Goal: Task Accomplishment & Management: Manage account settings

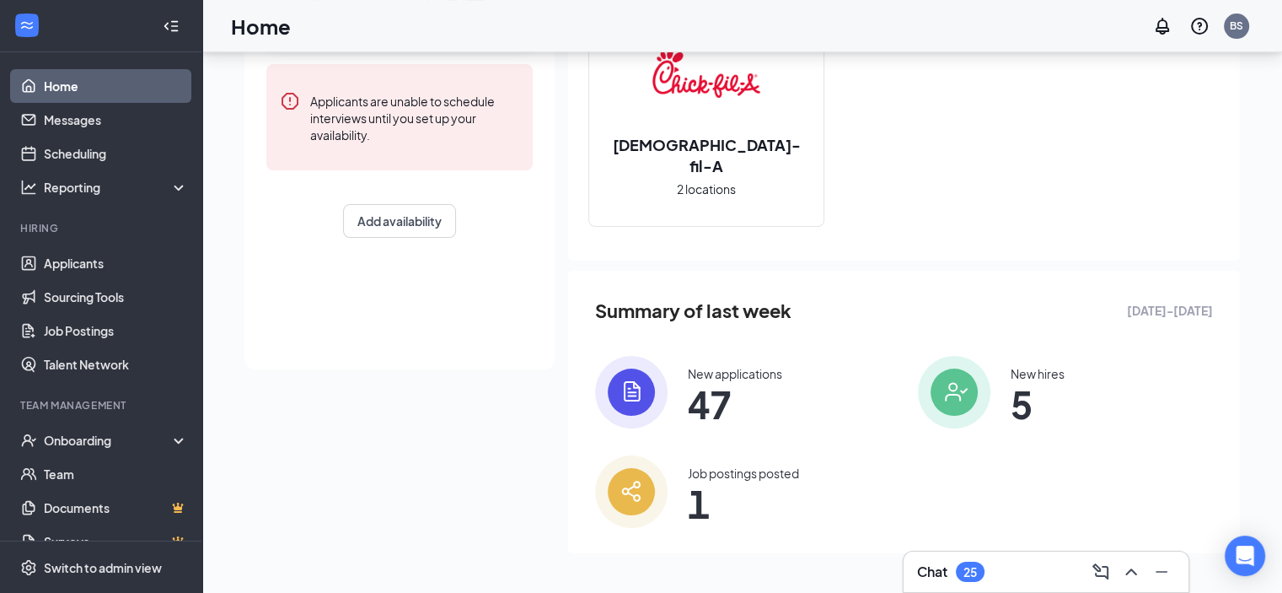
scroll to position [229, 0]
click at [87, 260] on link "Applicants" at bounding box center [116, 263] width 144 height 34
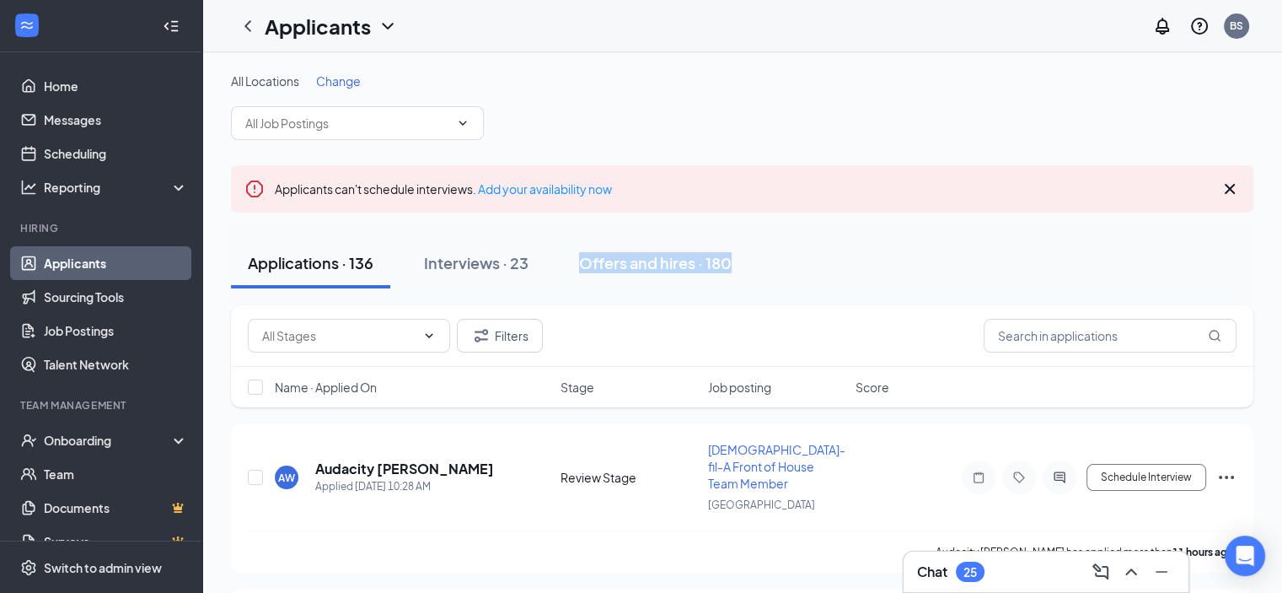
drag, startPoint x: 1064, startPoint y: 260, endPoint x: 557, endPoint y: 244, distance: 506.9
click at [557, 244] on div "Applications · 136 Interviews · 23 Offers and hires · 180" at bounding box center [742, 263] width 1022 height 51
click at [1106, 336] on input "text" at bounding box center [1110, 336] width 253 height 34
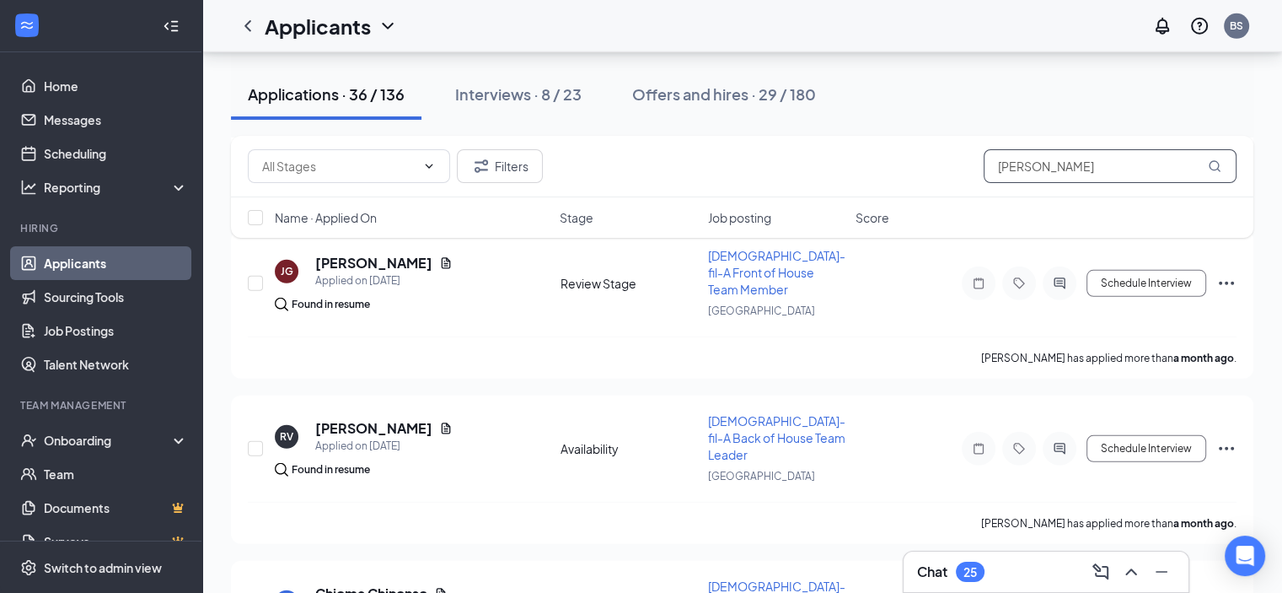
scroll to position [4939, 0]
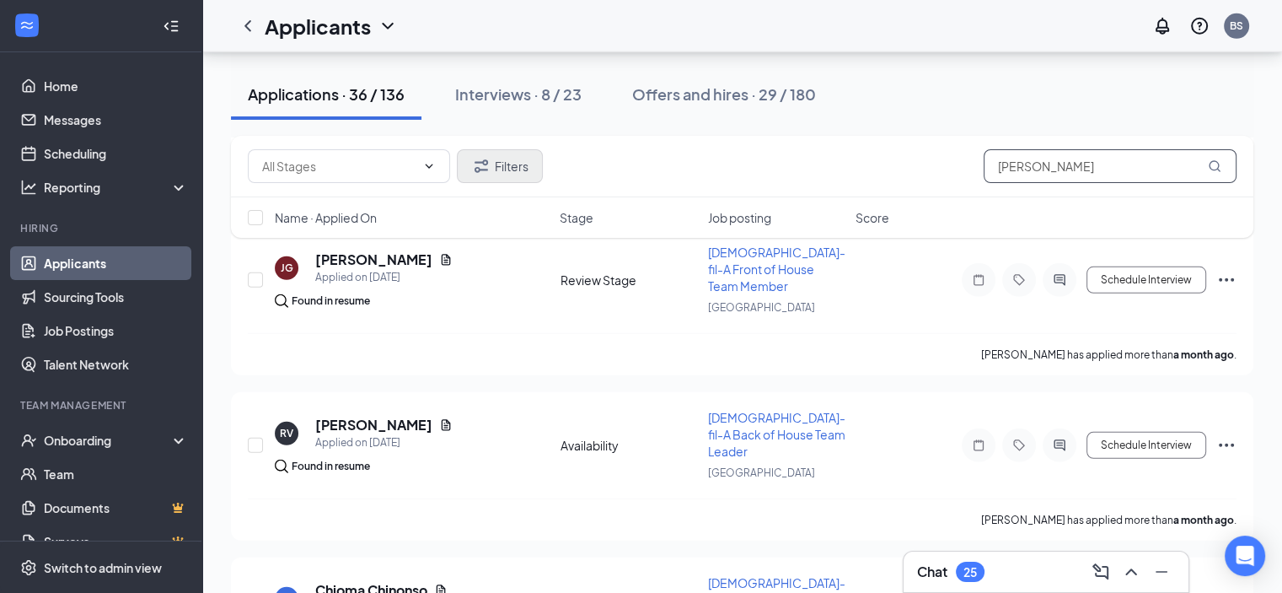
type input "[PERSON_NAME]"
click at [512, 165] on button "Filters" at bounding box center [500, 166] width 86 height 34
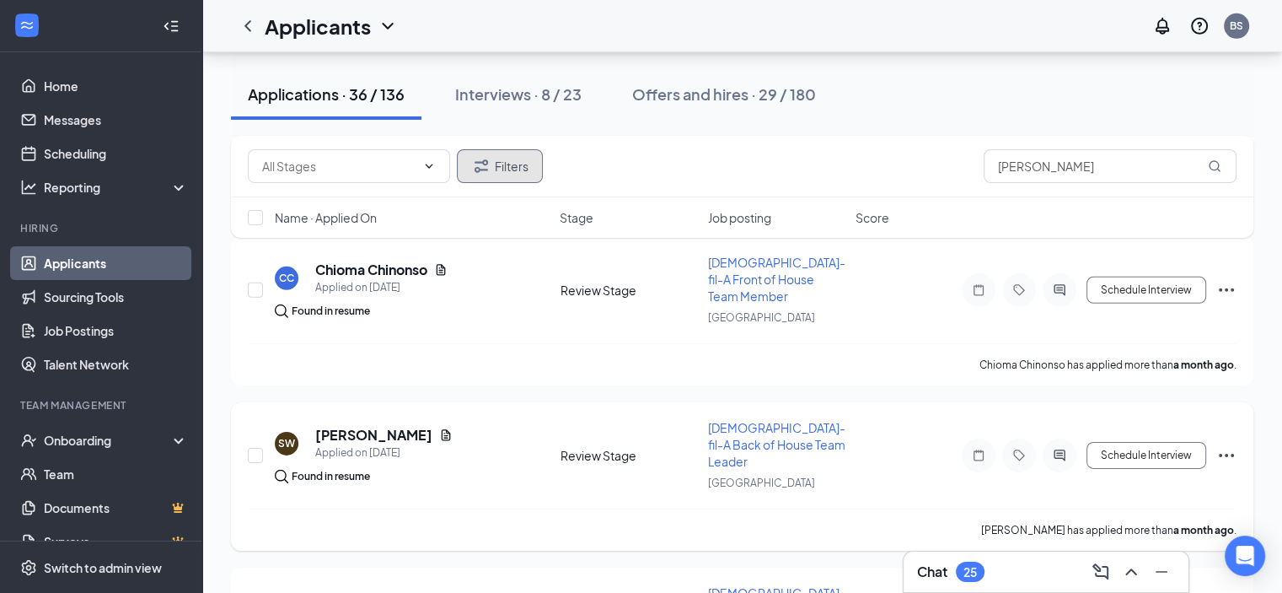
scroll to position [5283, 0]
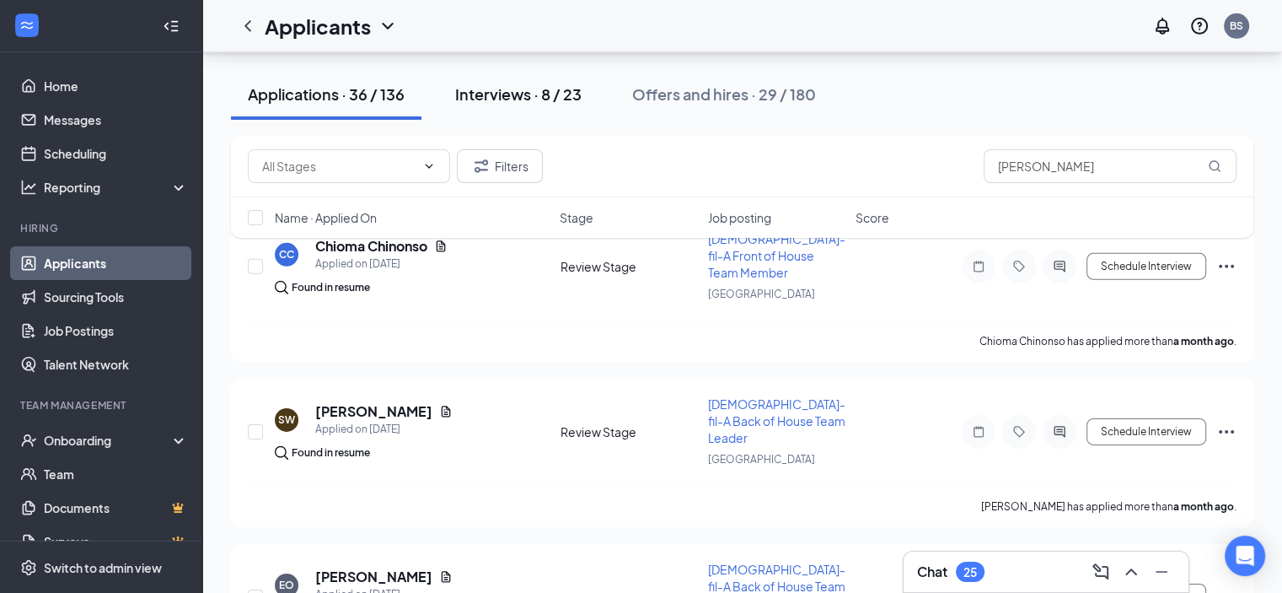
click at [550, 94] on div "Interviews · 8 / 23" at bounding box center [518, 93] width 126 height 21
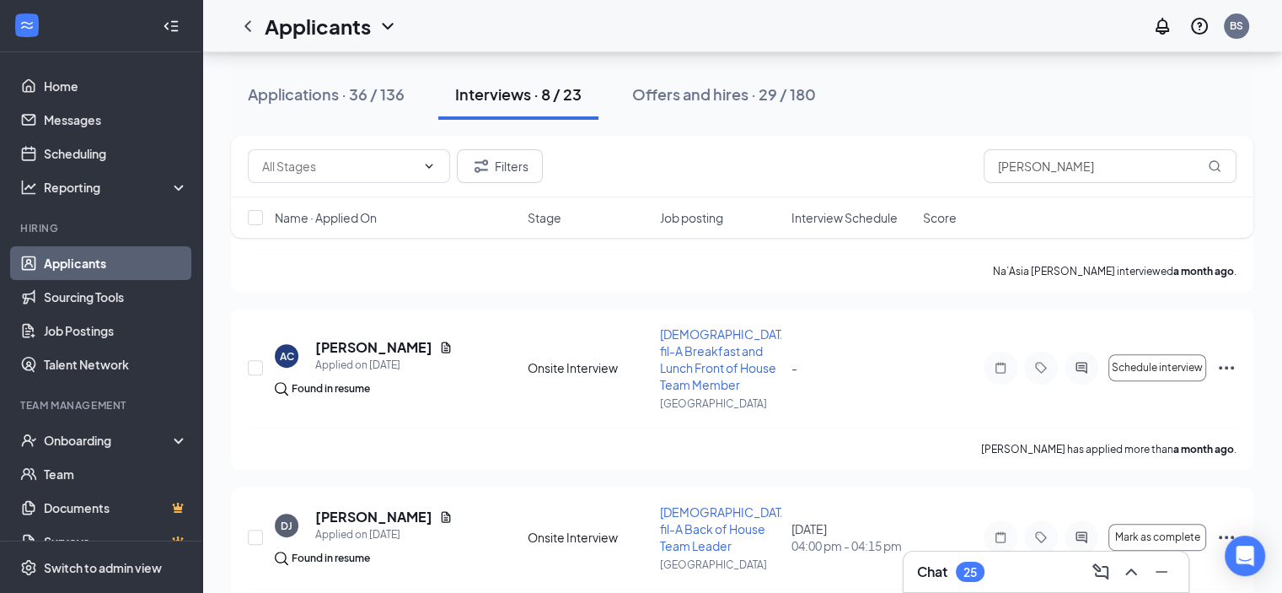
scroll to position [598, 0]
click at [1224, 357] on icon "Ellipses" at bounding box center [1226, 367] width 20 height 20
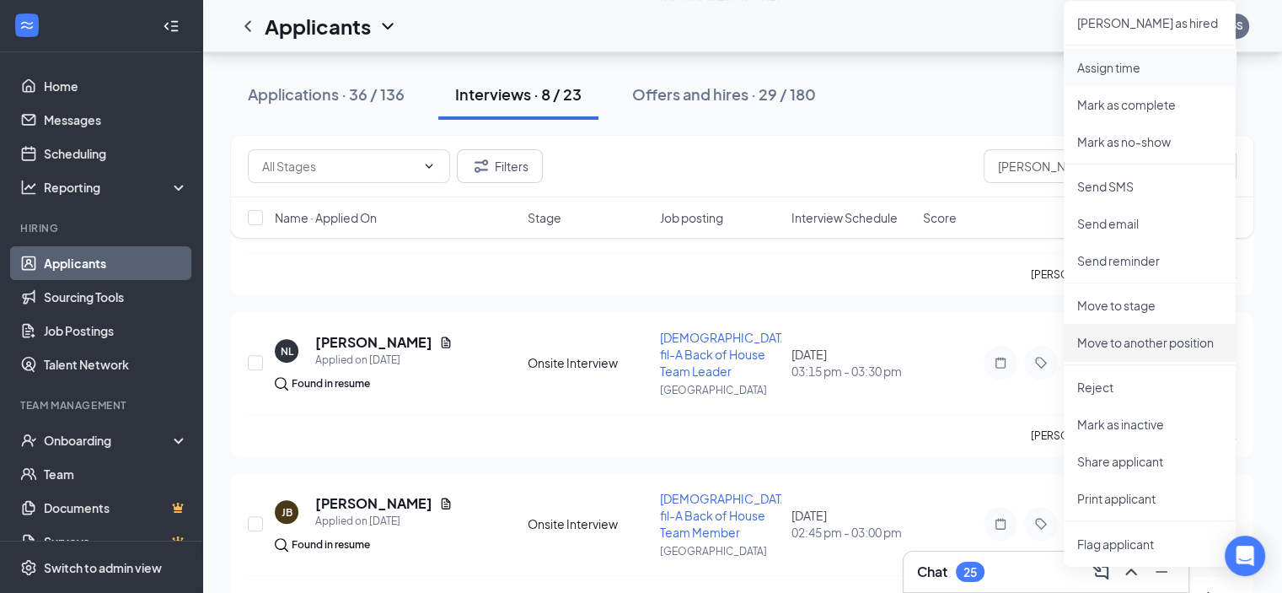
scroll to position [936, 0]
click at [1112, 379] on p "Reject" at bounding box center [1149, 385] width 145 height 17
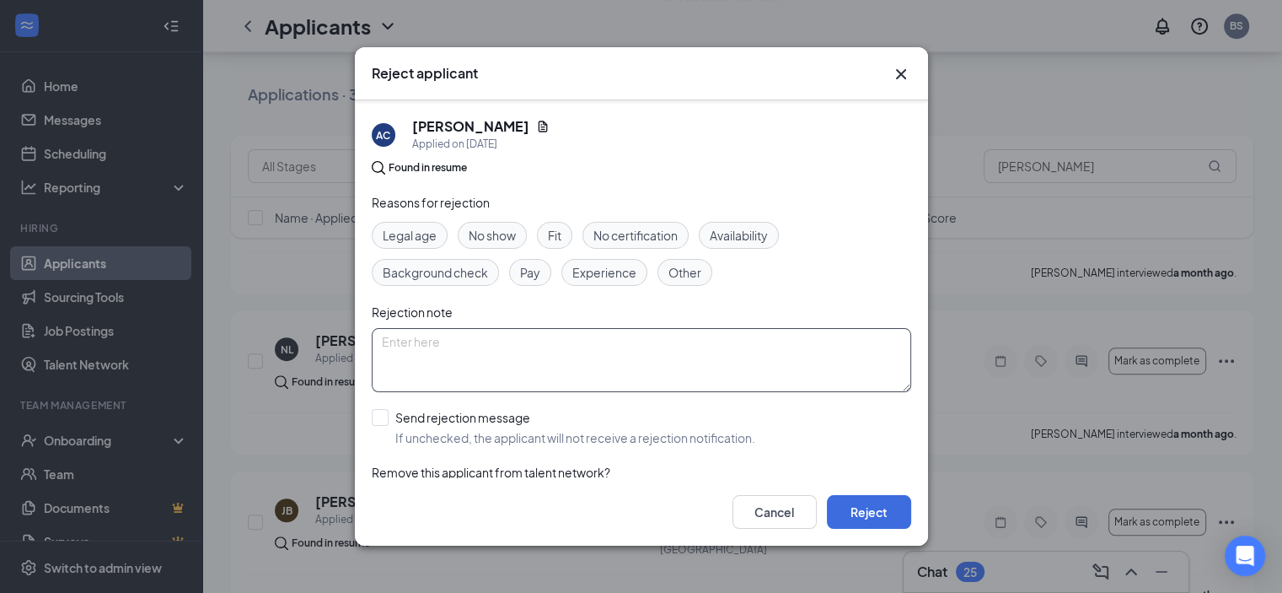
scroll to position [53, 0]
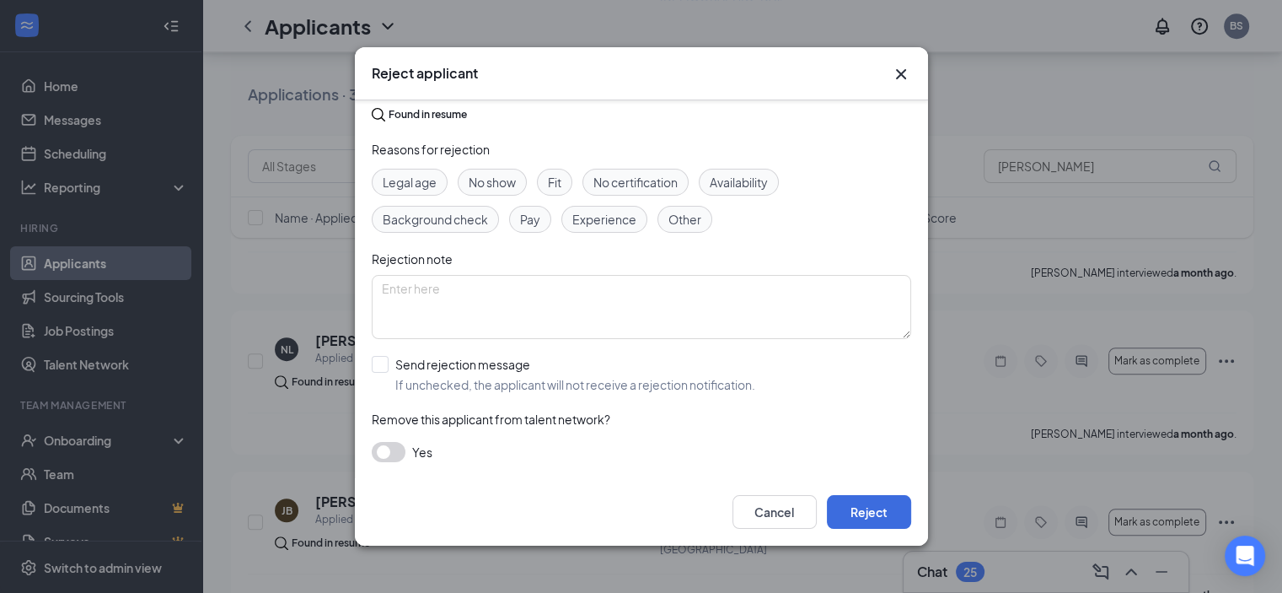
click at [892, 528] on div "Cancel Reject" at bounding box center [641, 511] width 573 height 67
click at [893, 512] on button "Reject" at bounding box center [869, 512] width 84 height 34
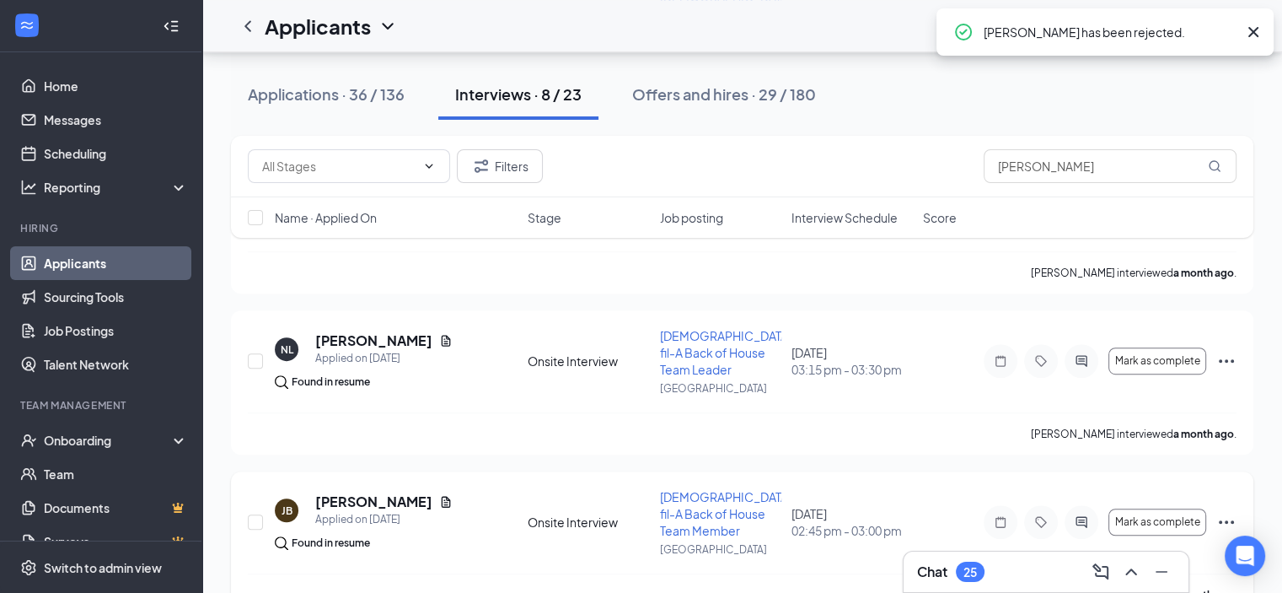
scroll to position [887, 0]
